Goal: Transaction & Acquisition: Purchase product/service

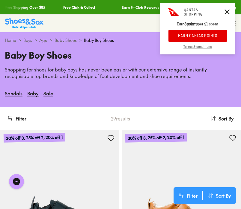
click at [226, 13] on icon at bounding box center [226, 11] width 5 height 5
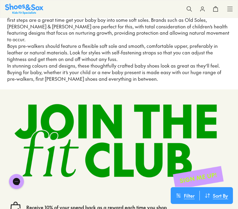
scroll to position [2600, 0]
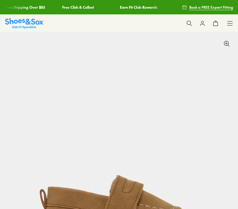
select select "*"
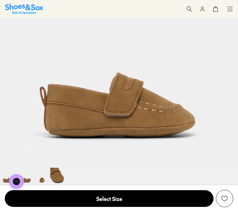
scroll to position [114, 0]
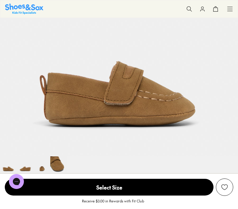
click at [26, 168] on img at bounding box center [25, 165] width 17 height 17
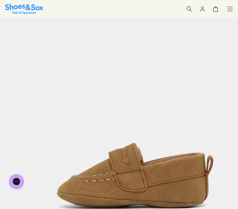
scroll to position [0, 238]
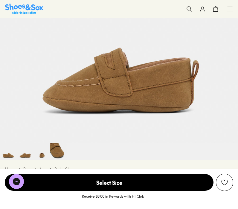
click at [45, 160] on img at bounding box center [42, 151] width 17 height 17
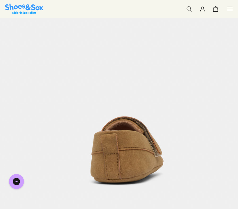
scroll to position [0, 477]
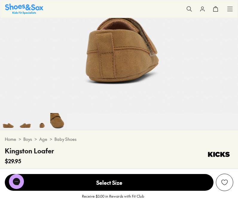
click at [64, 122] on img at bounding box center [58, 121] width 17 height 17
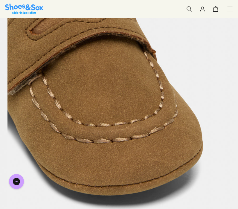
scroll to position [0, 715]
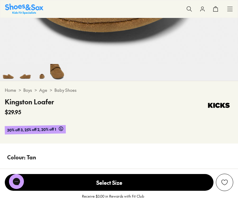
click at [13, 75] on img at bounding box center [8, 72] width 17 height 17
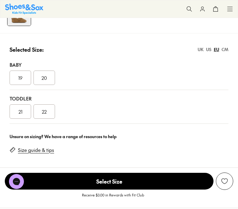
click at [35, 156] on div "Size guide & tips" at bounding box center [119, 149] width 219 height 14
click at [35, 154] on link "Size guide & tips" at bounding box center [36, 150] width 36 height 7
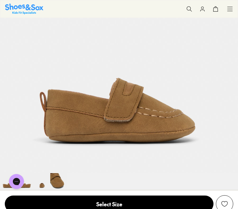
click at [177, 13] on div "Shop All Shop All Shop All Up to 30% off New Arrivals Online Only Best Sellers …" at bounding box center [119, 9] width 238 height 18
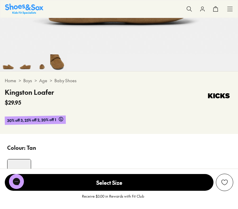
scroll to position [216, 0]
